Goal: Task Accomplishment & Management: Use online tool/utility

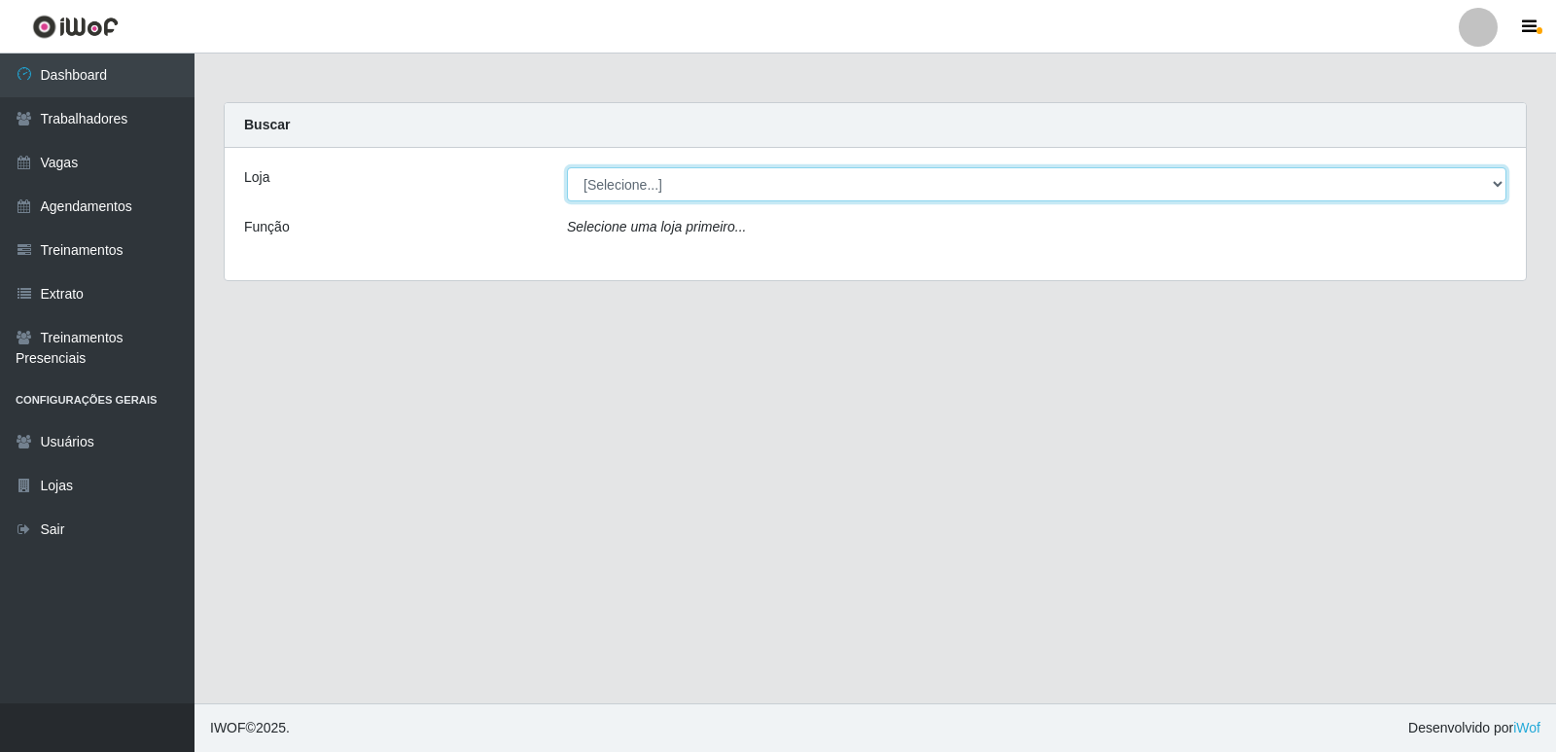
click at [1498, 191] on select "[Selecione...] Restaurante A Paraibana - [GEOGRAPHIC_DATA]" at bounding box center [1036, 184] width 939 height 34
select select "342"
click at [567, 167] on select "[Selecione...] Restaurante A Paraibana - [GEOGRAPHIC_DATA]" at bounding box center [1036, 184] width 939 height 34
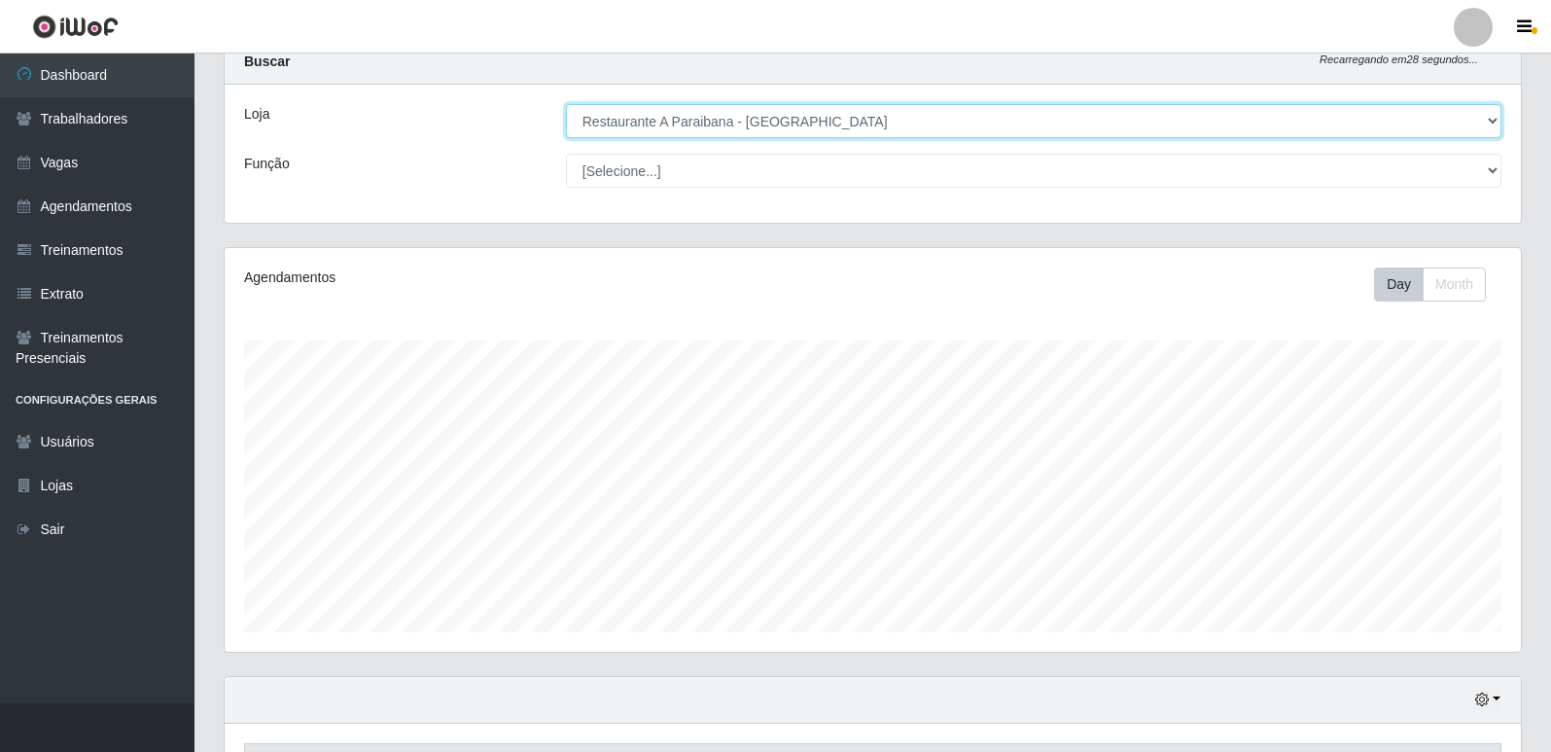
scroll to position [97, 0]
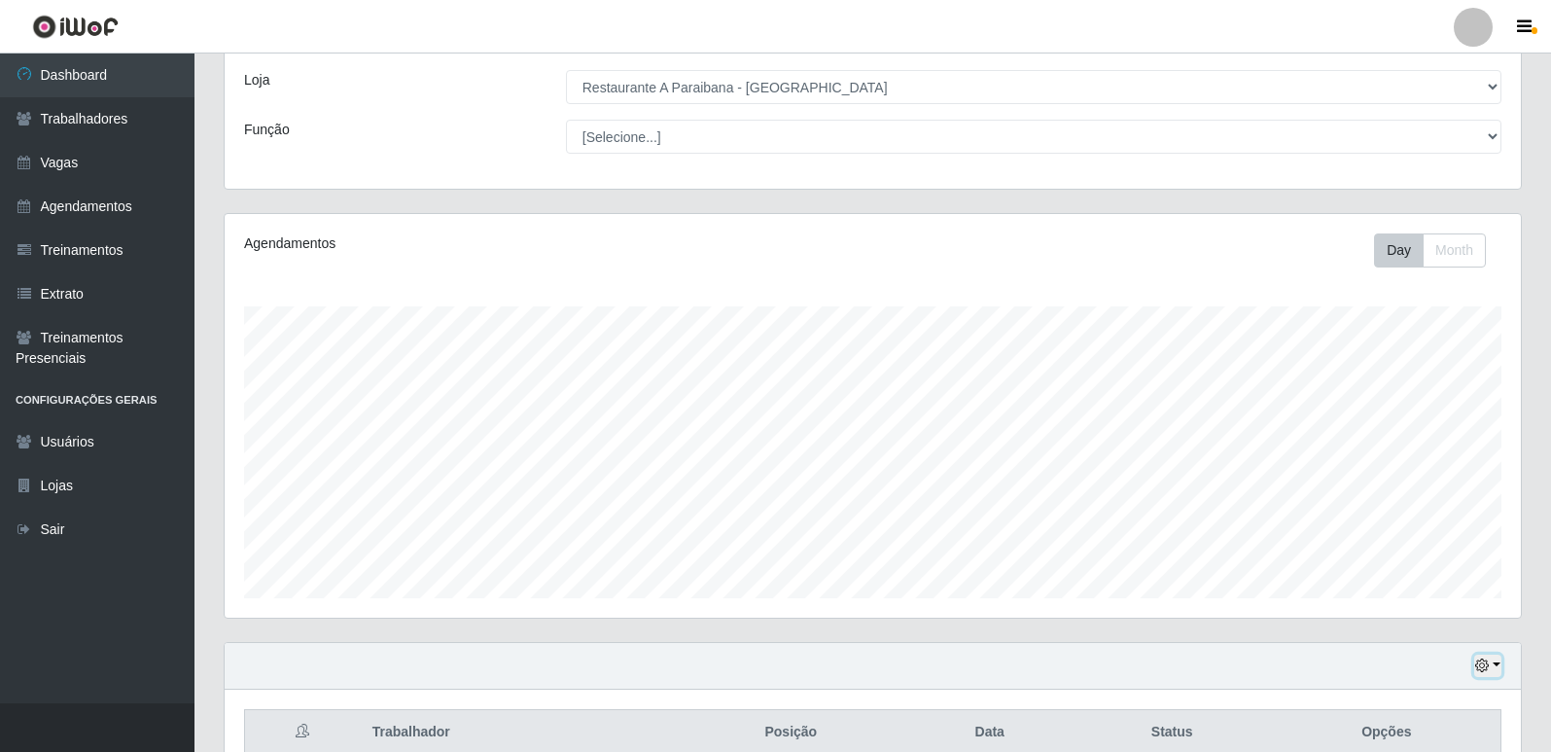
click at [1479, 672] on icon "button" at bounding box center [1482, 665] width 14 height 14
click at [1454, 604] on button "1 Semana" at bounding box center [1424, 593] width 154 height 41
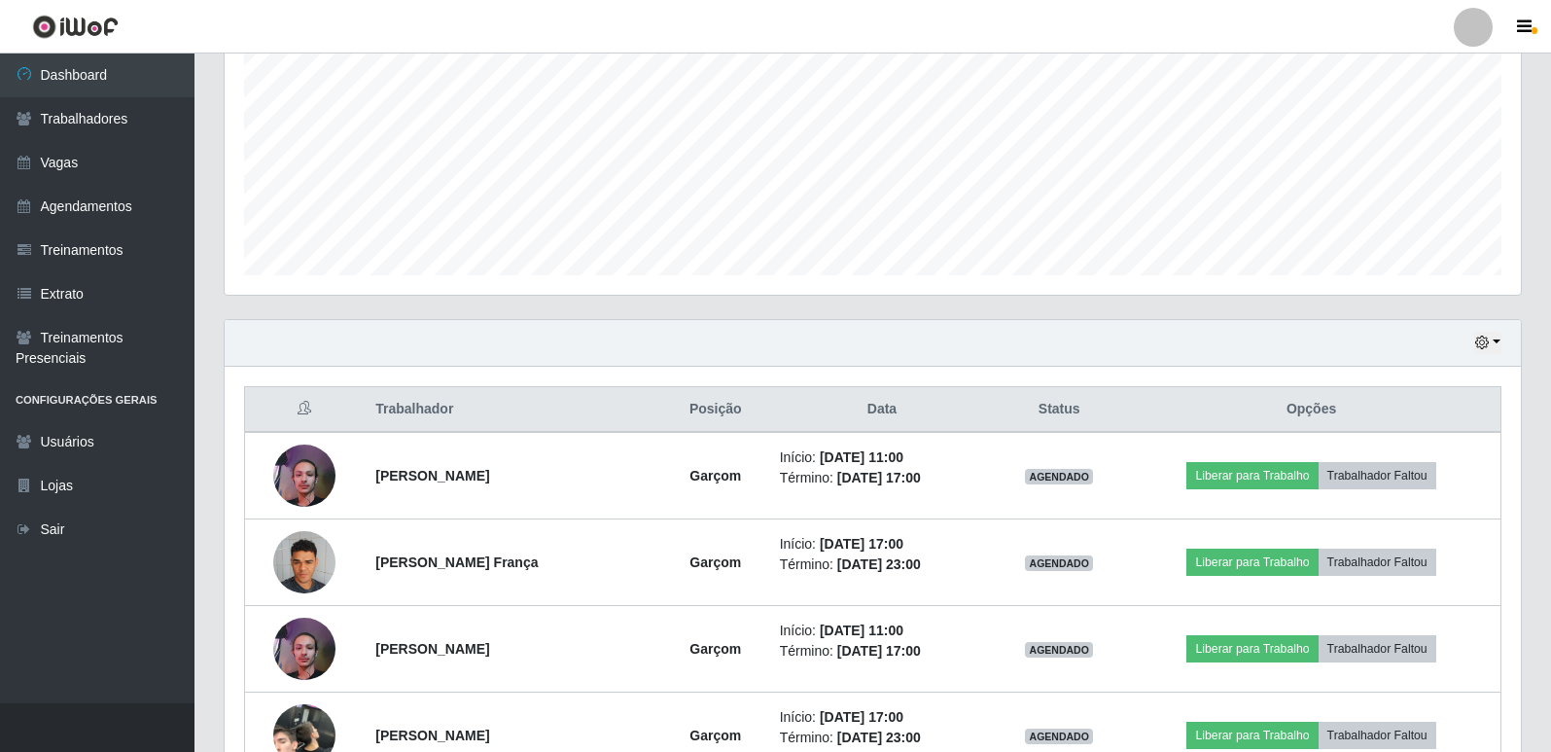
scroll to position [447, 0]
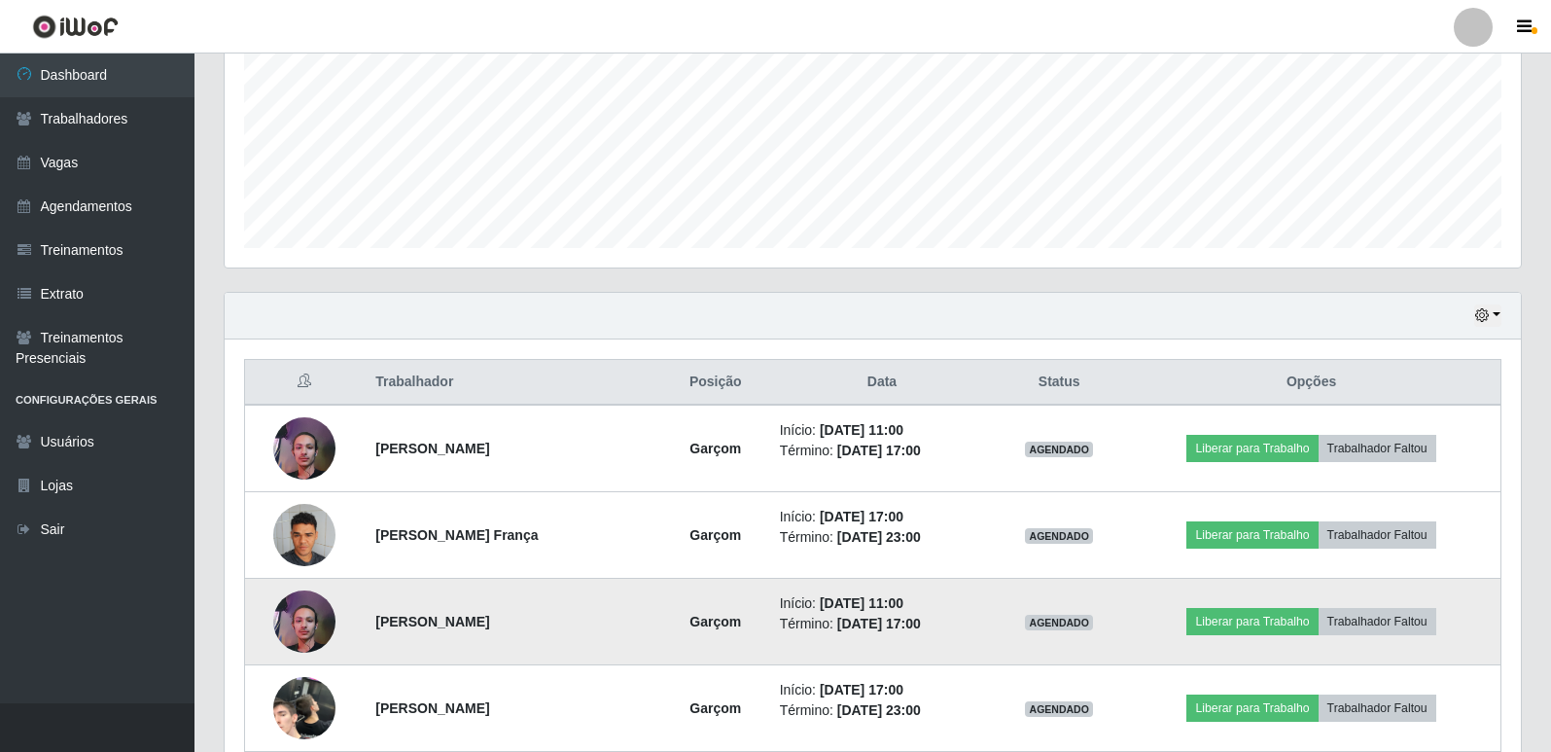
click at [1494, 618] on td "Liberar para Trabalho Trabalhador Faltou" at bounding box center [1311, 622] width 378 height 87
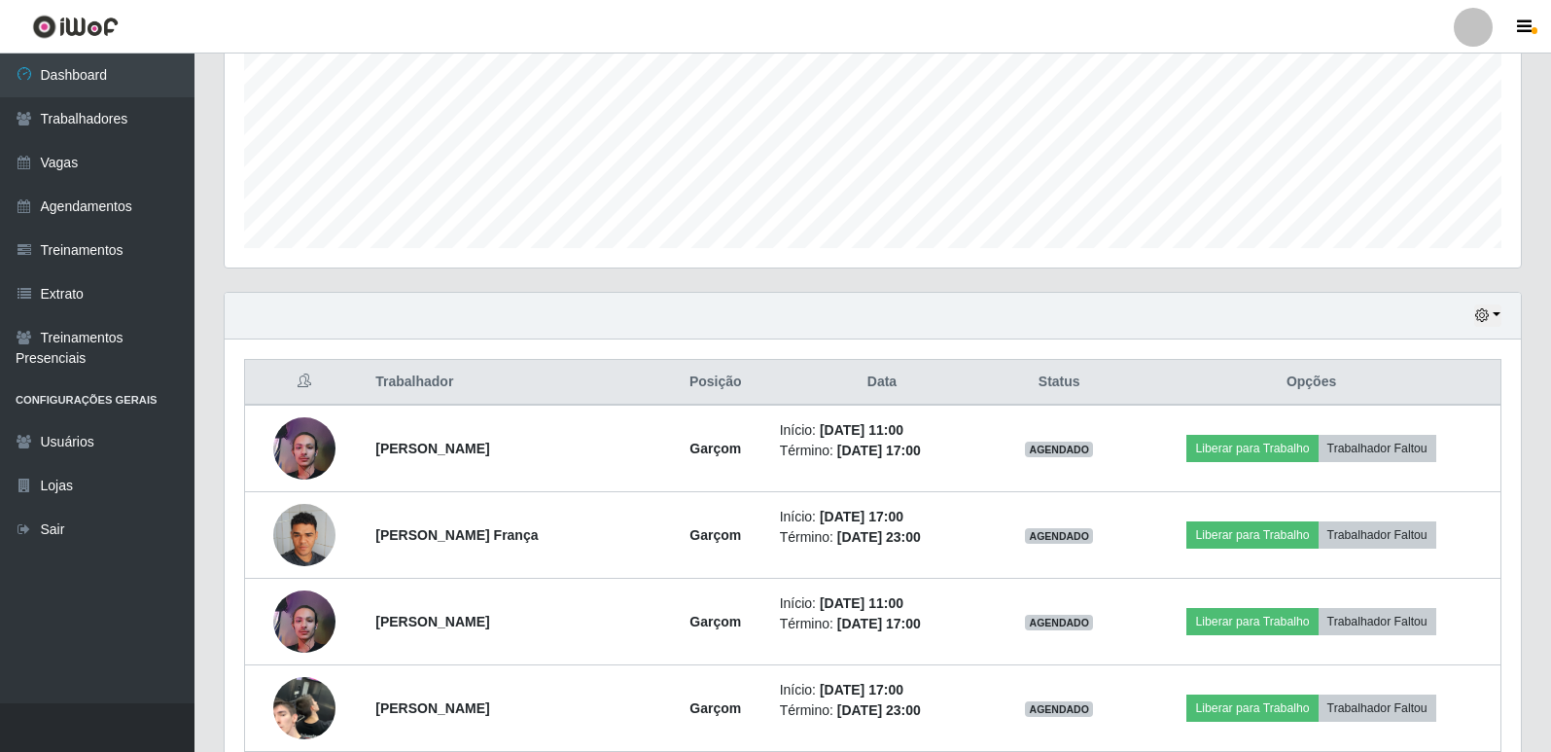
click at [1536, 731] on div "Carregando... Buscar Recarregando em 21 segundos... Loja [Selecione...] Restaur…" at bounding box center [872, 485] width 1356 height 1660
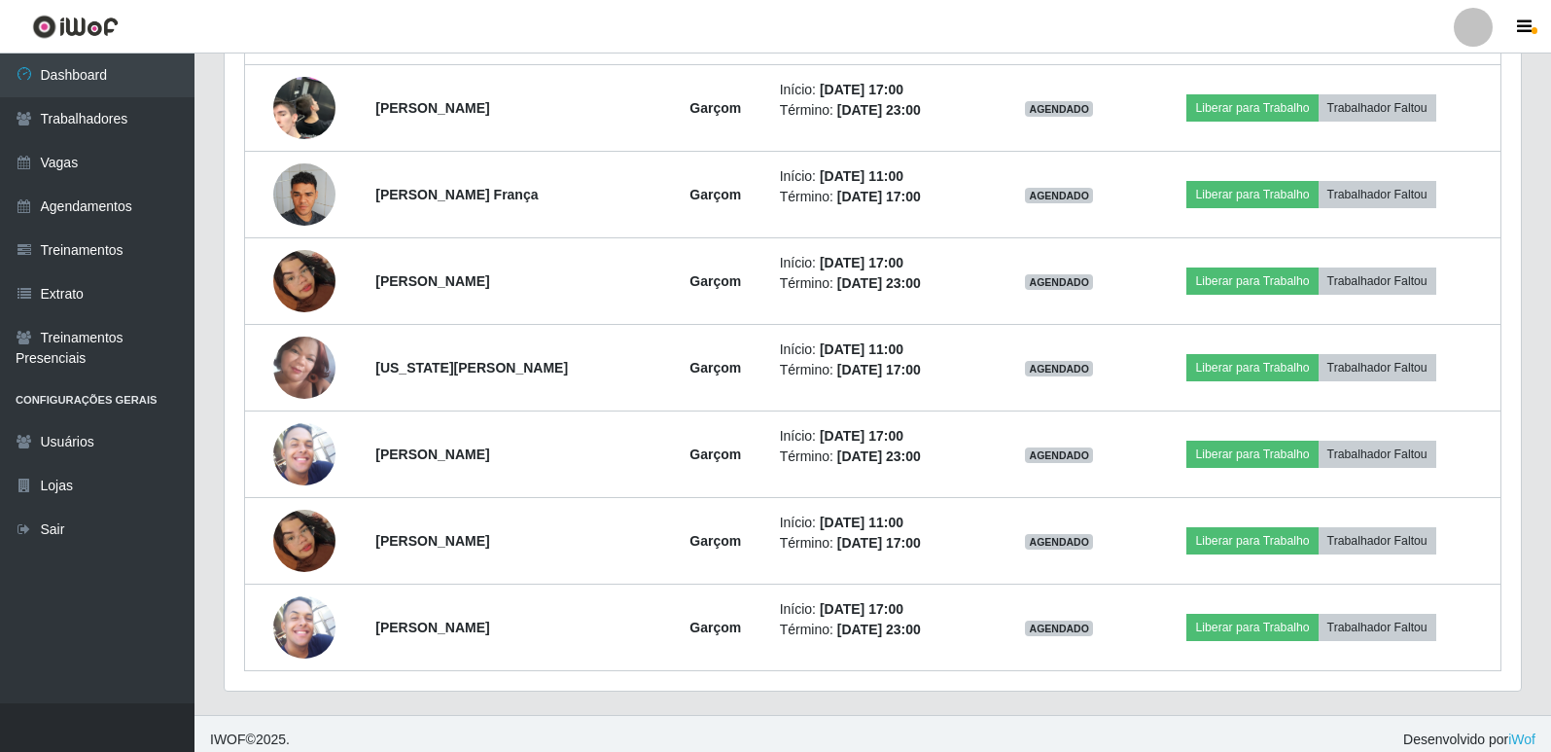
scroll to position [1050, 0]
